Goal: Task Accomplishment & Management: Complete application form

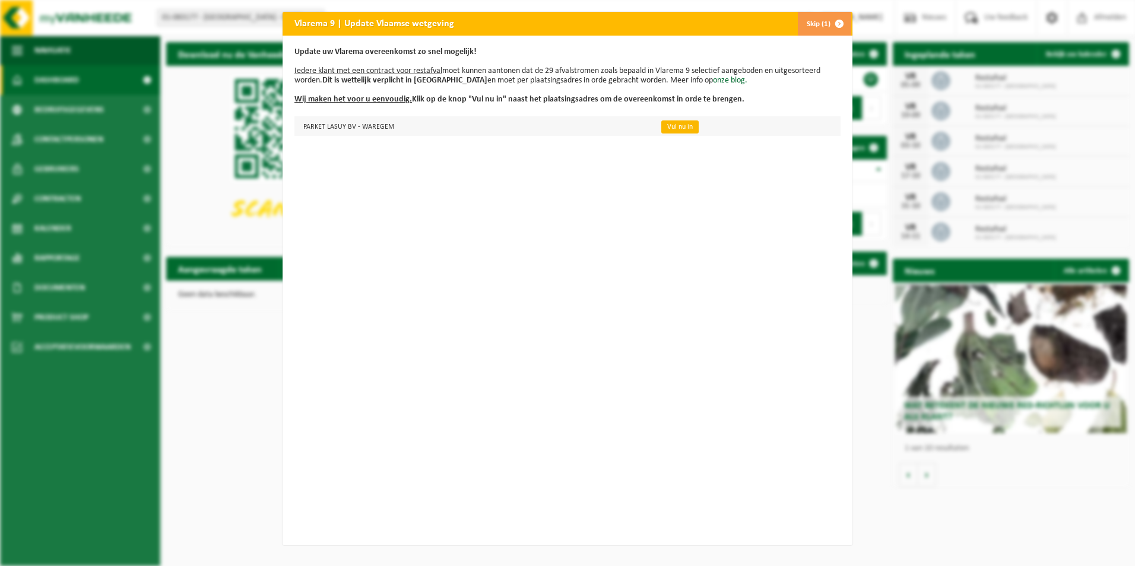
click at [668, 126] on link "Vul nu in" at bounding box center [679, 126] width 37 height 13
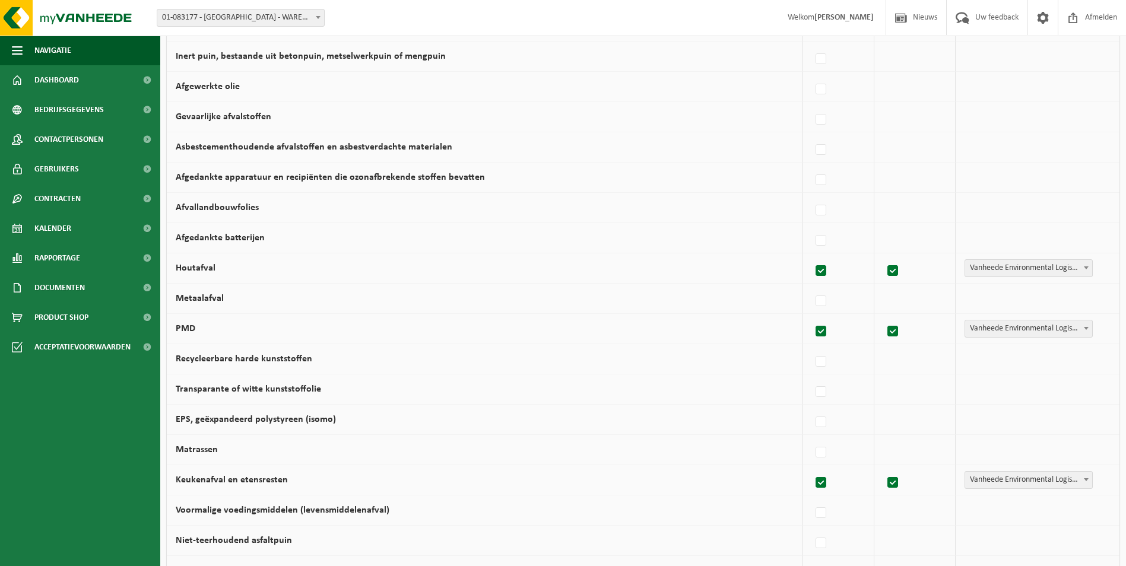
scroll to position [665, 0]
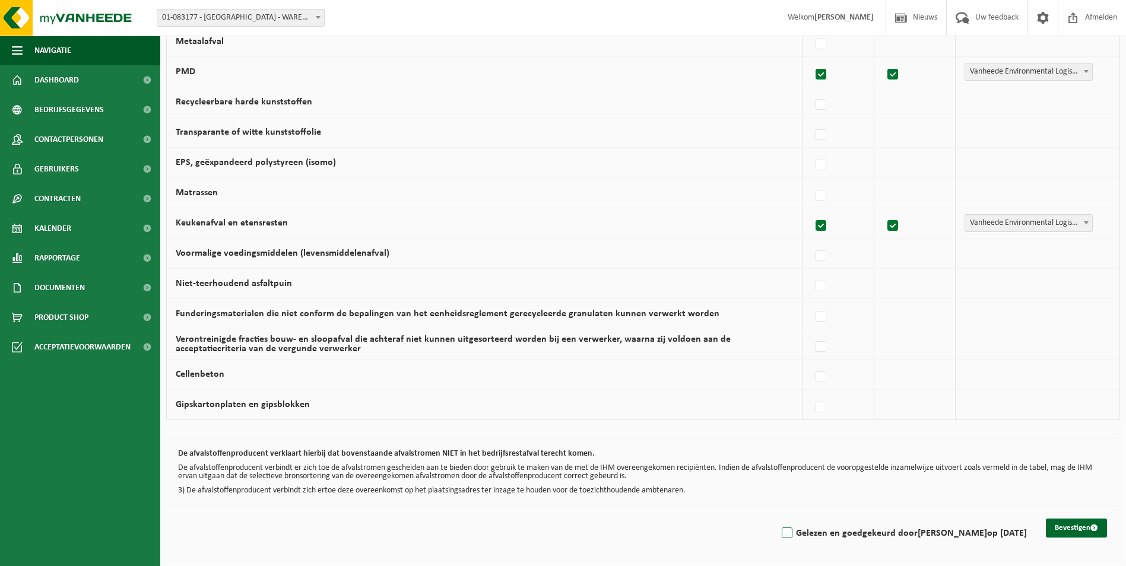
click at [810, 534] on label "Gelezen en goedgekeurd door [PERSON_NAME] op [DATE]" at bounding box center [903, 534] width 248 height 18
click at [778, 519] on input "Gelezen en goedgekeurd door [PERSON_NAME] op [DATE]" at bounding box center [777, 518] width 1 height 1
checkbox input "true"
click at [1067, 524] on button "Bevestigen" at bounding box center [1076, 528] width 61 height 19
